Goal: Navigation & Orientation: Find specific page/section

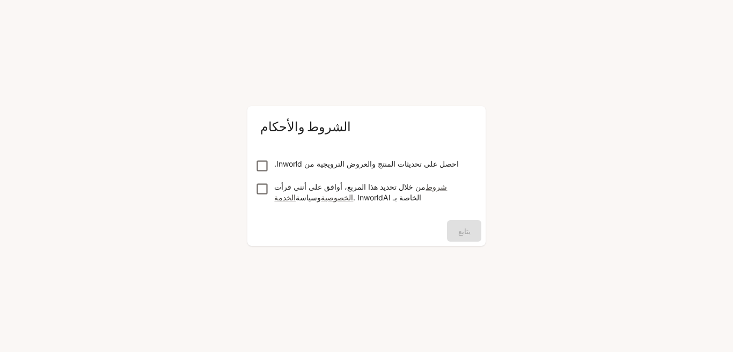
drag, startPoint x: 345, startPoint y: 37, endPoint x: 378, endPoint y: 158, distance: 125.0
click at [378, 158] on div "الشروط والأحكام احصل على تحديثات المنتج والعروض الترويجية من Inworld. من خلال ت…" at bounding box center [366, 176] width 733 height 352
click at [463, 231] on font "يتابع" at bounding box center [464, 230] width 12 height 9
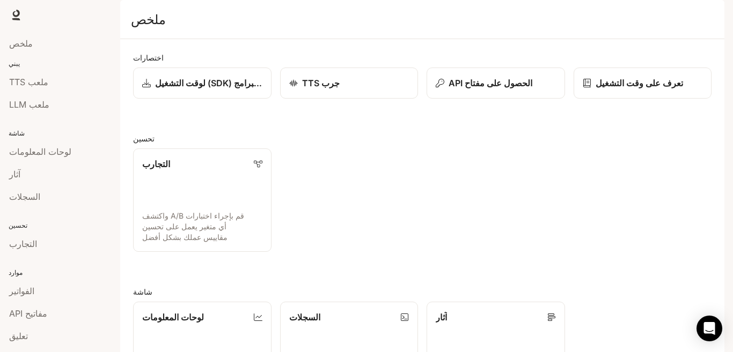
click at [10, 123] on div "شاشة لوحات المعلومات آثار السجلات" at bounding box center [60, 164] width 120 height 92
drag, startPoint x: 11, startPoint y: 124, endPoint x: 27, endPoint y: 132, distance: 18.5
click at [27, 132] on div "شاشة لوحات المعلومات آثار السجلات" at bounding box center [60, 164] width 120 height 92
click at [27, 133] on p "شاشة" at bounding box center [60, 134] width 120 height 10
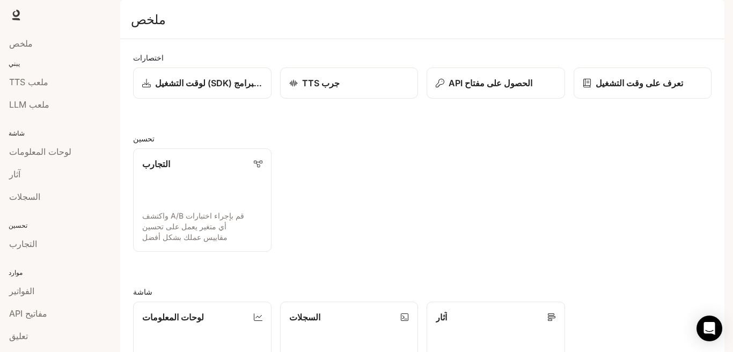
click at [27, 133] on p "شاشة" at bounding box center [60, 134] width 120 height 10
click at [155, 27] on font "ملخص" at bounding box center [148, 19] width 34 height 16
click at [587, 87] on icon at bounding box center [585, 83] width 9 height 9
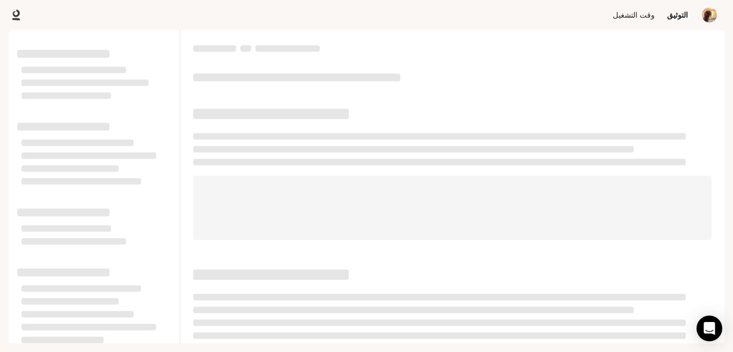
click at [634, 15] on font "وقت التشغيل" at bounding box center [633, 14] width 42 height 9
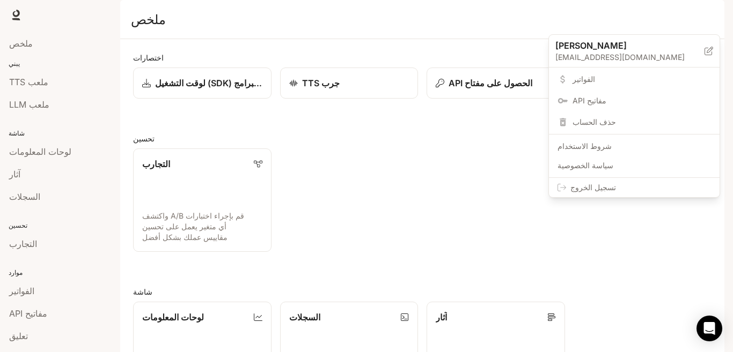
click at [611, 13] on div at bounding box center [366, 176] width 733 height 352
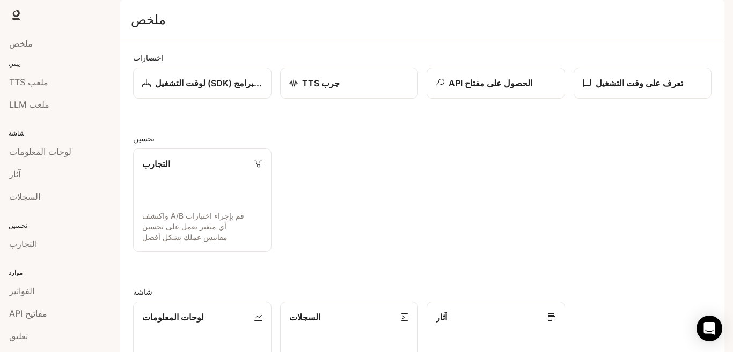
scroll to position [112, 0]
drag, startPoint x: 732, startPoint y: 209, endPoint x: 732, endPoint y: 235, distance: 25.7
click at [732, 235] on div "انتقل إلى المحتوى الرئيسي وقت التشغيل وقت التشغيل التوثيق التوثيق منفذ ملخص يبن…" at bounding box center [366, 176] width 733 height 352
click at [45, 44] on div "ملخص" at bounding box center [60, 43] width 102 height 13
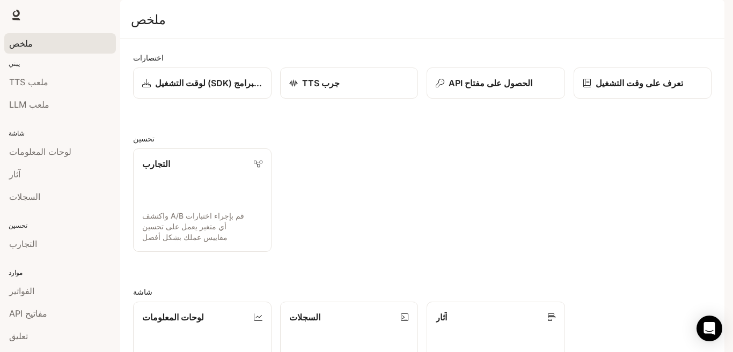
click at [45, 44] on div "ملخص" at bounding box center [60, 43] width 102 height 13
click at [48, 72] on link "ملعب TTS" at bounding box center [60, 82] width 112 height 20
